Goal: Task Accomplishment & Management: Complete application form

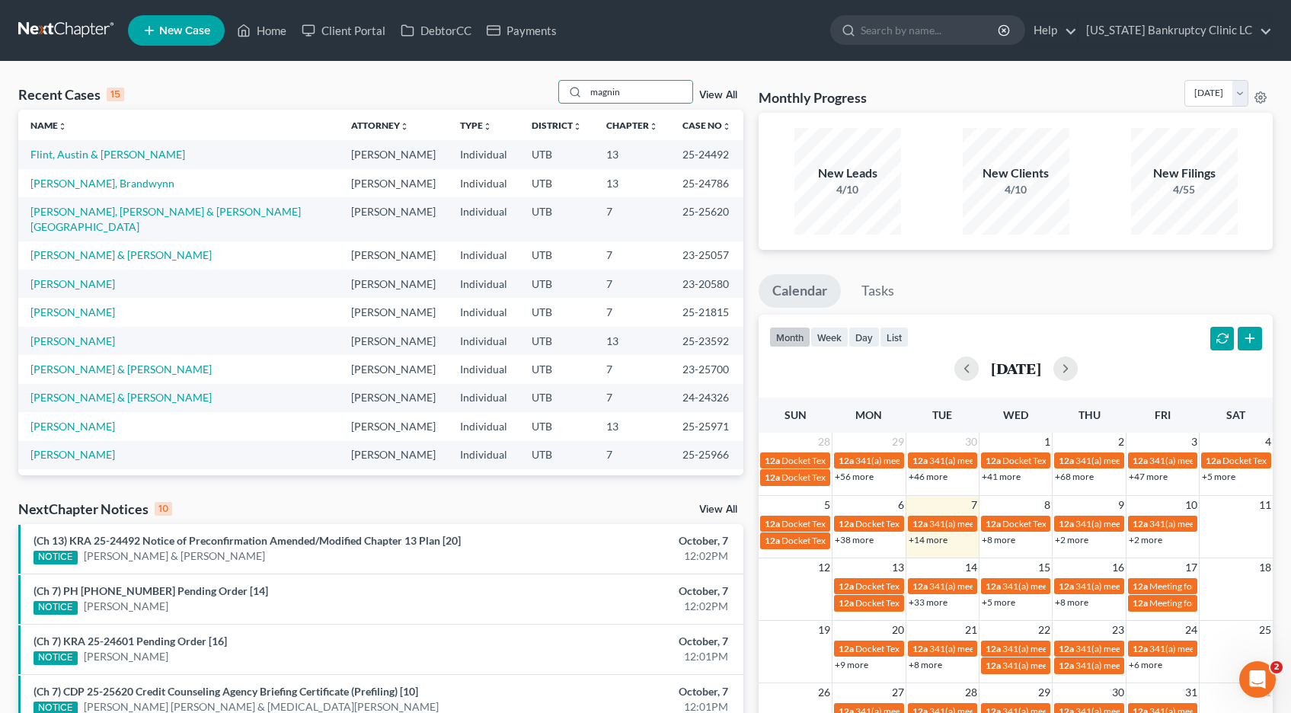
type input "magnin"
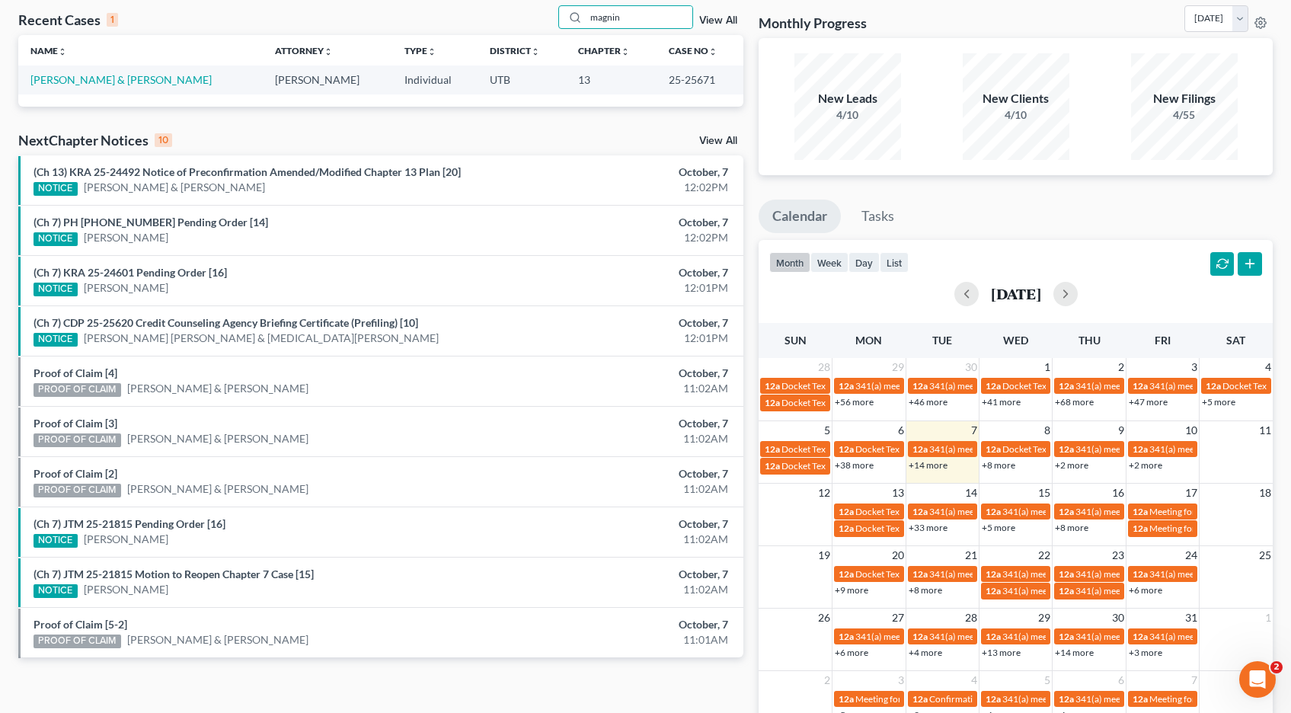
scroll to position [76, 0]
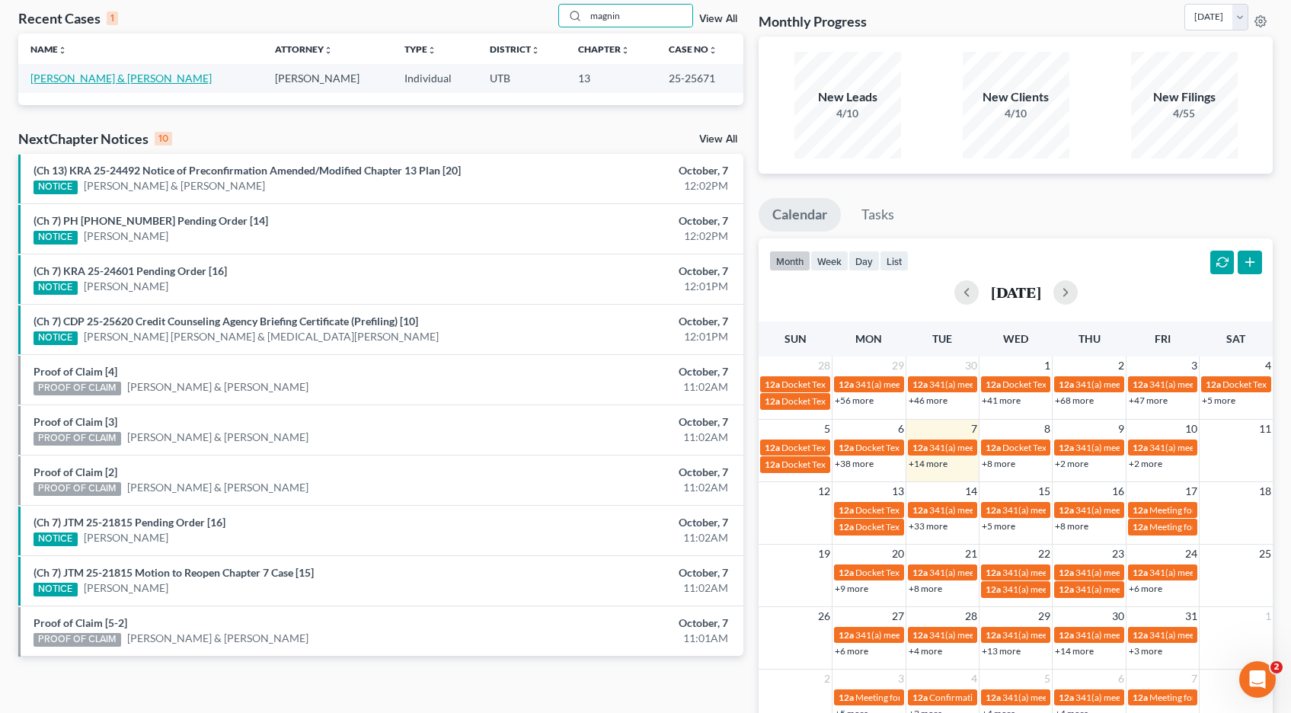
click at [84, 75] on link "[PERSON_NAME] & [PERSON_NAME]" at bounding box center [120, 78] width 181 height 13
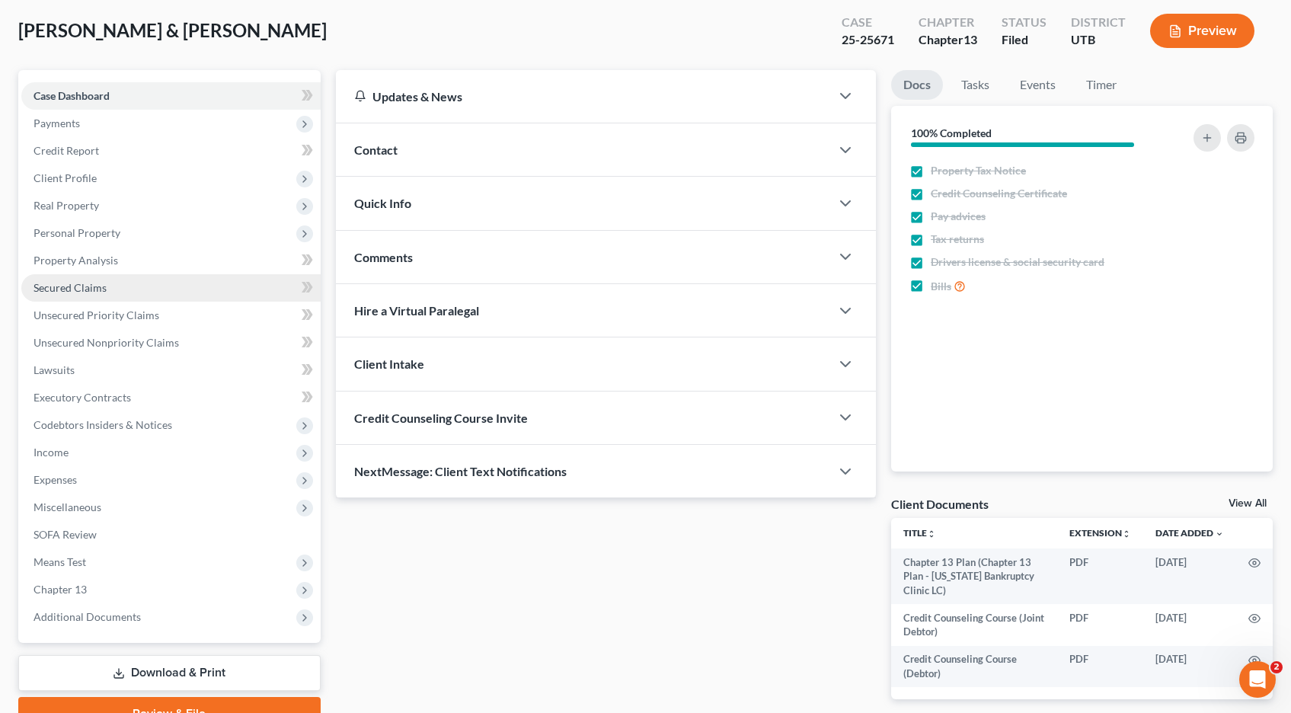
click at [62, 285] on span "Secured Claims" at bounding box center [70, 287] width 73 height 13
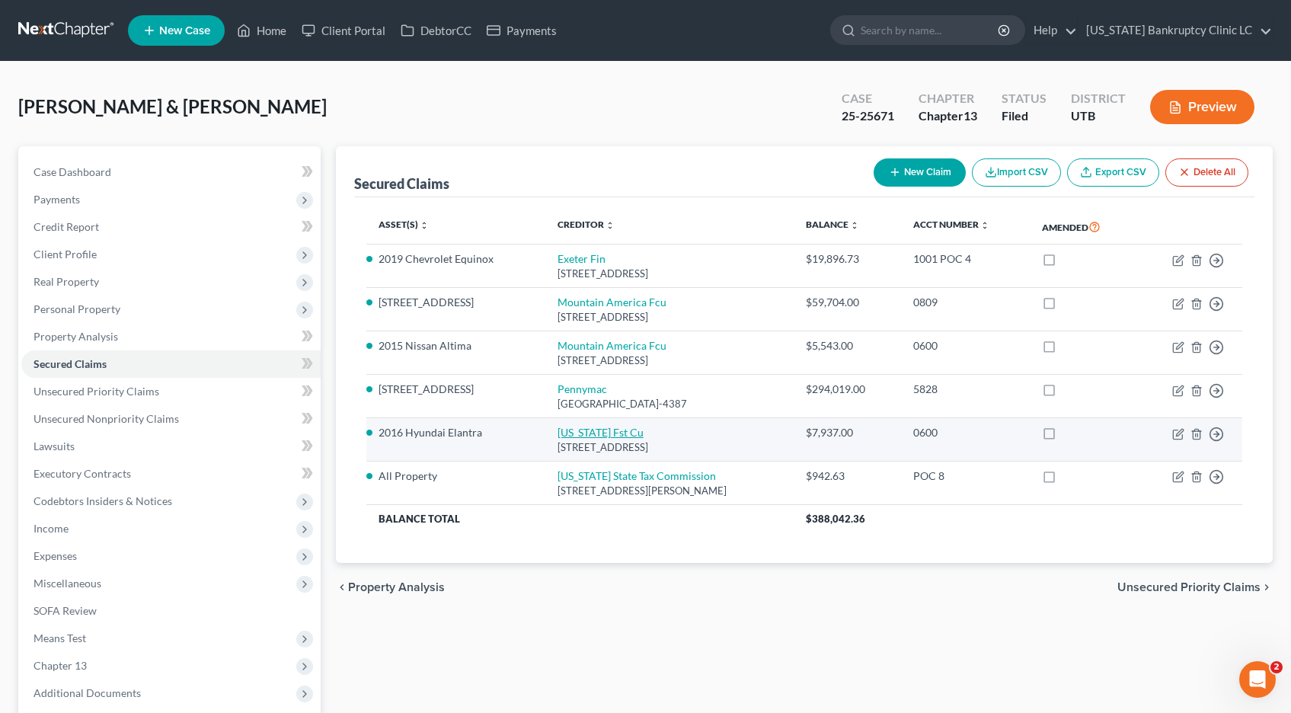
click at [557, 439] on link "[US_STATE] Fst Cu" at bounding box center [600, 432] width 86 height 13
select select "46"
select select "1"
select select "0"
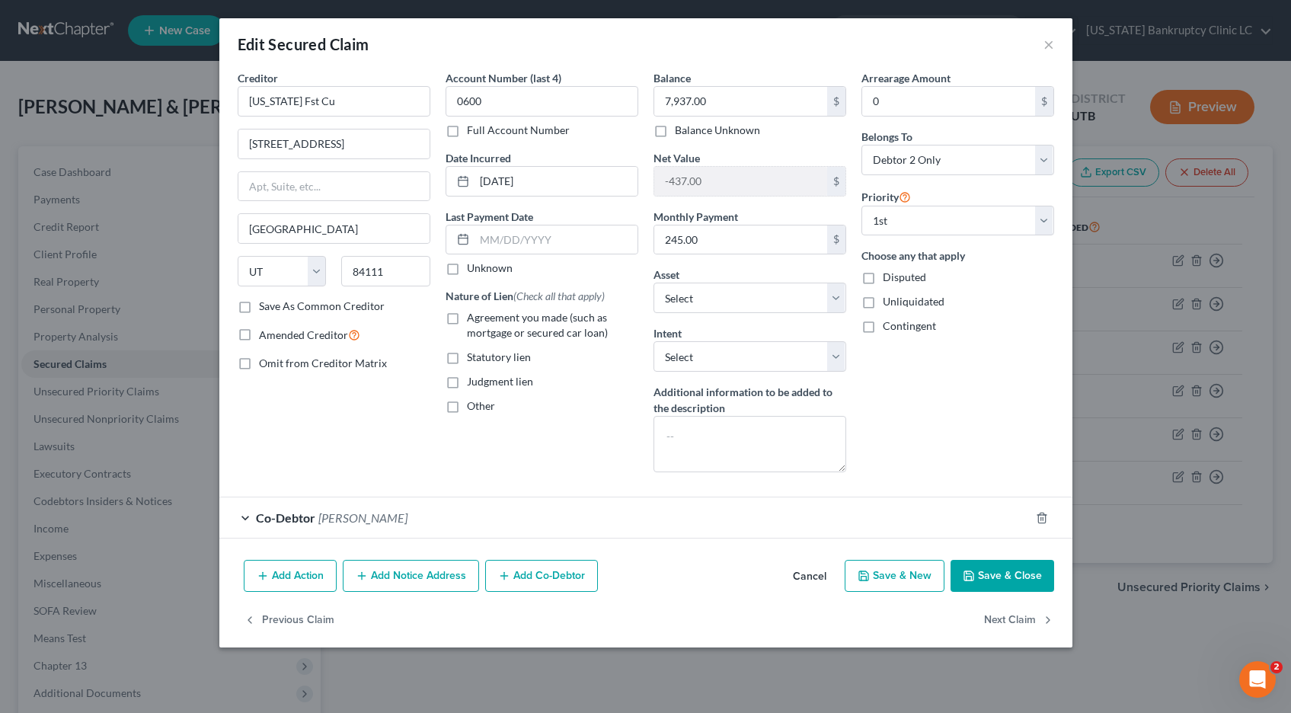
click at [467, 132] on label "Full Account Number" at bounding box center [518, 130] width 103 height 15
click at [473, 132] on input "Full Account Number" at bounding box center [478, 128] width 10 height 10
click at [512, 101] on input "0600" at bounding box center [541, 101] width 193 height 30
type input "0600 POC 9"
drag, startPoint x: 455, startPoint y: 319, endPoint x: 549, endPoint y: 327, distance: 94.0
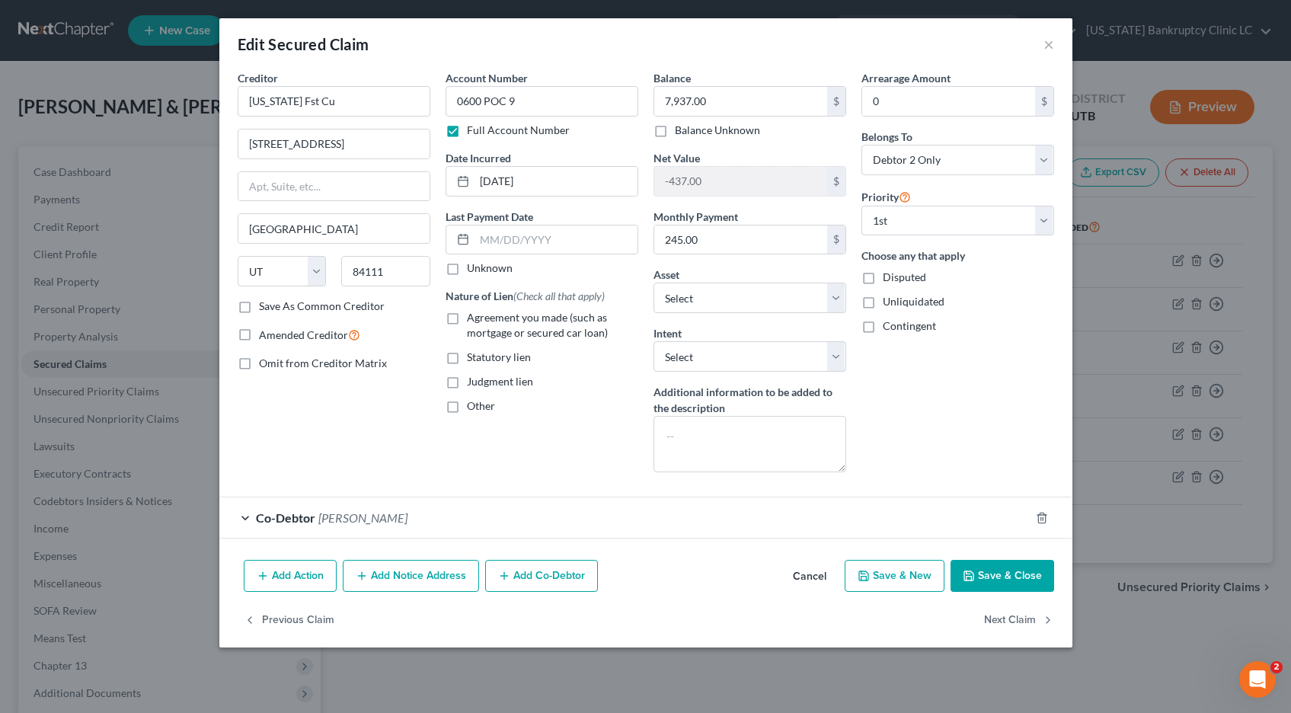
click at [467, 319] on label "Agreement you made (such as mortgage or secured car loan)" at bounding box center [552, 325] width 171 height 30
click at [473, 319] on input "Agreement you made (such as mortgage or secured car loan)" at bounding box center [478, 315] width 10 height 10
checkbox input "true"
click at [729, 108] on input "7,937.00" at bounding box center [740, 101] width 173 height 29
type input "7,899.96"
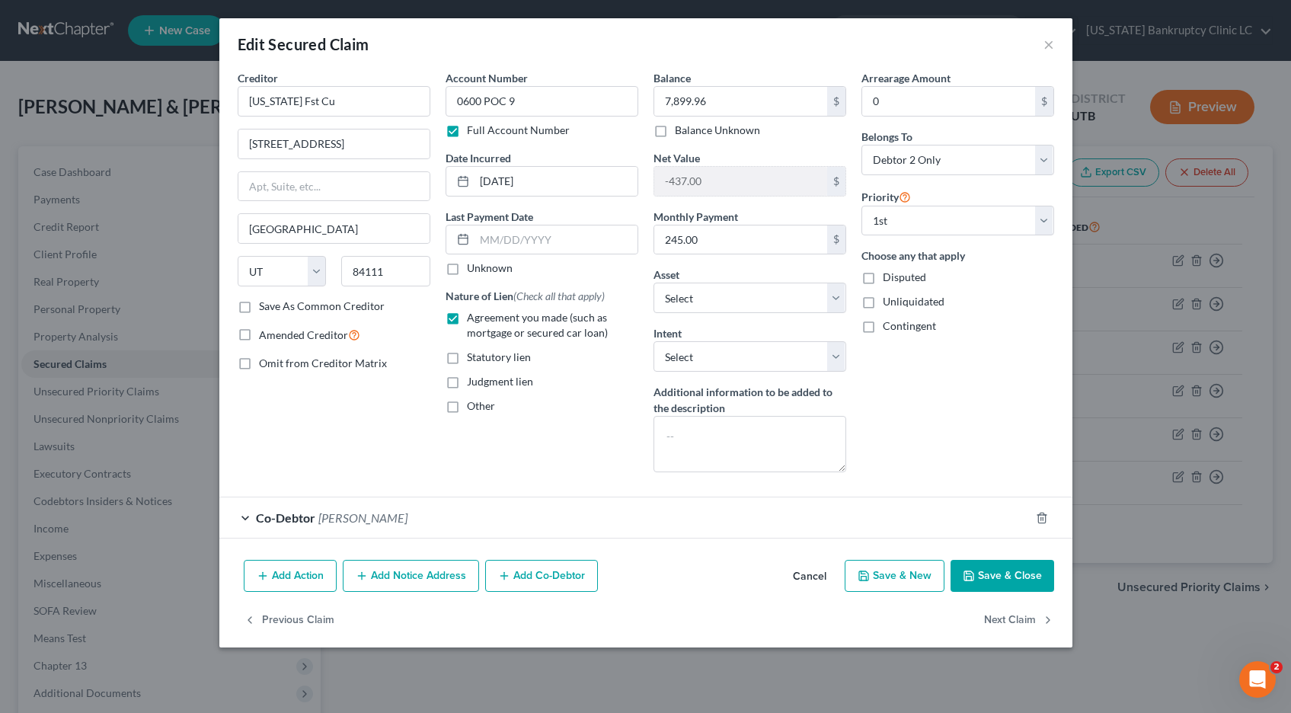
click at [1000, 576] on button "Save & Close" at bounding box center [1002, 576] width 104 height 32
